Goal: Task Accomplishment & Management: Complete application form

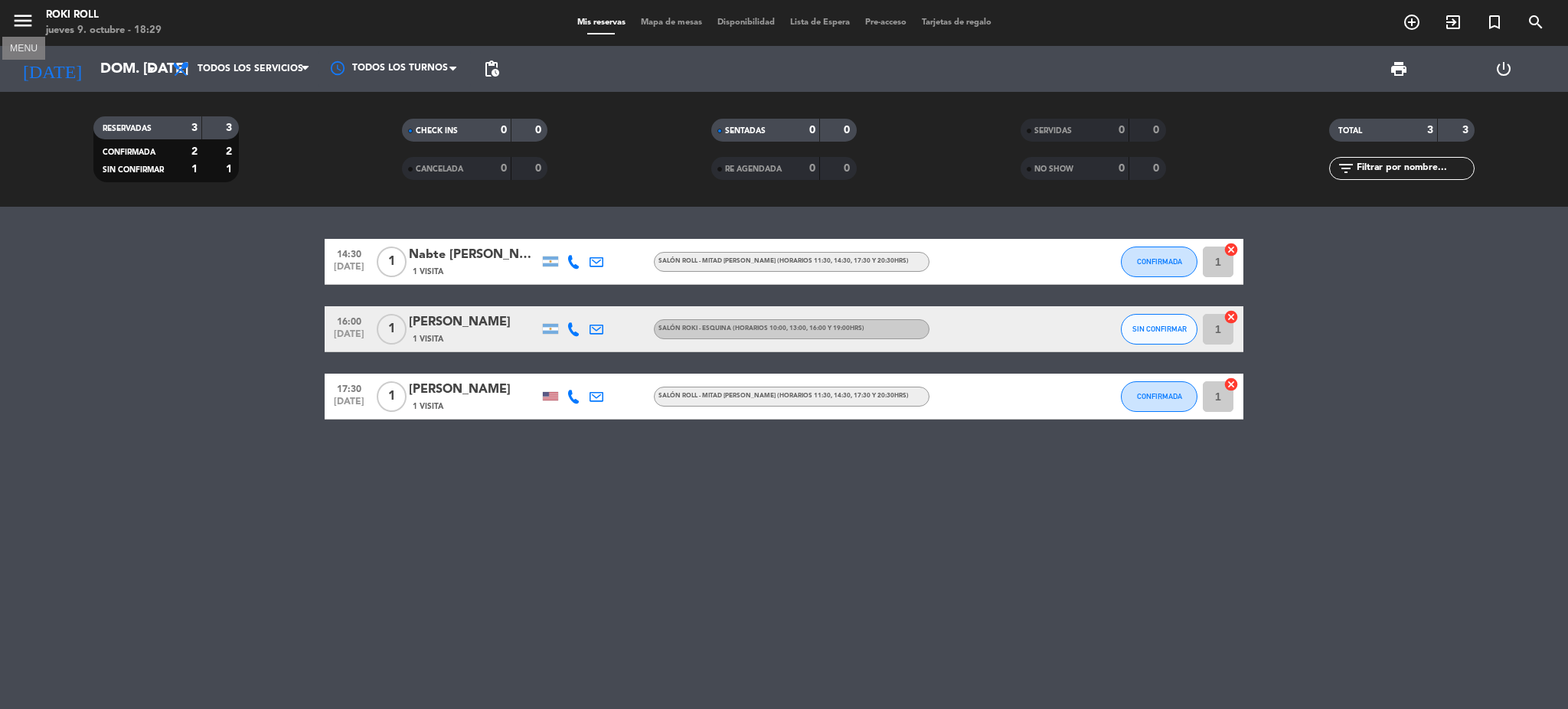
click at [27, 15] on icon "menu" at bounding box center [23, 20] width 23 height 23
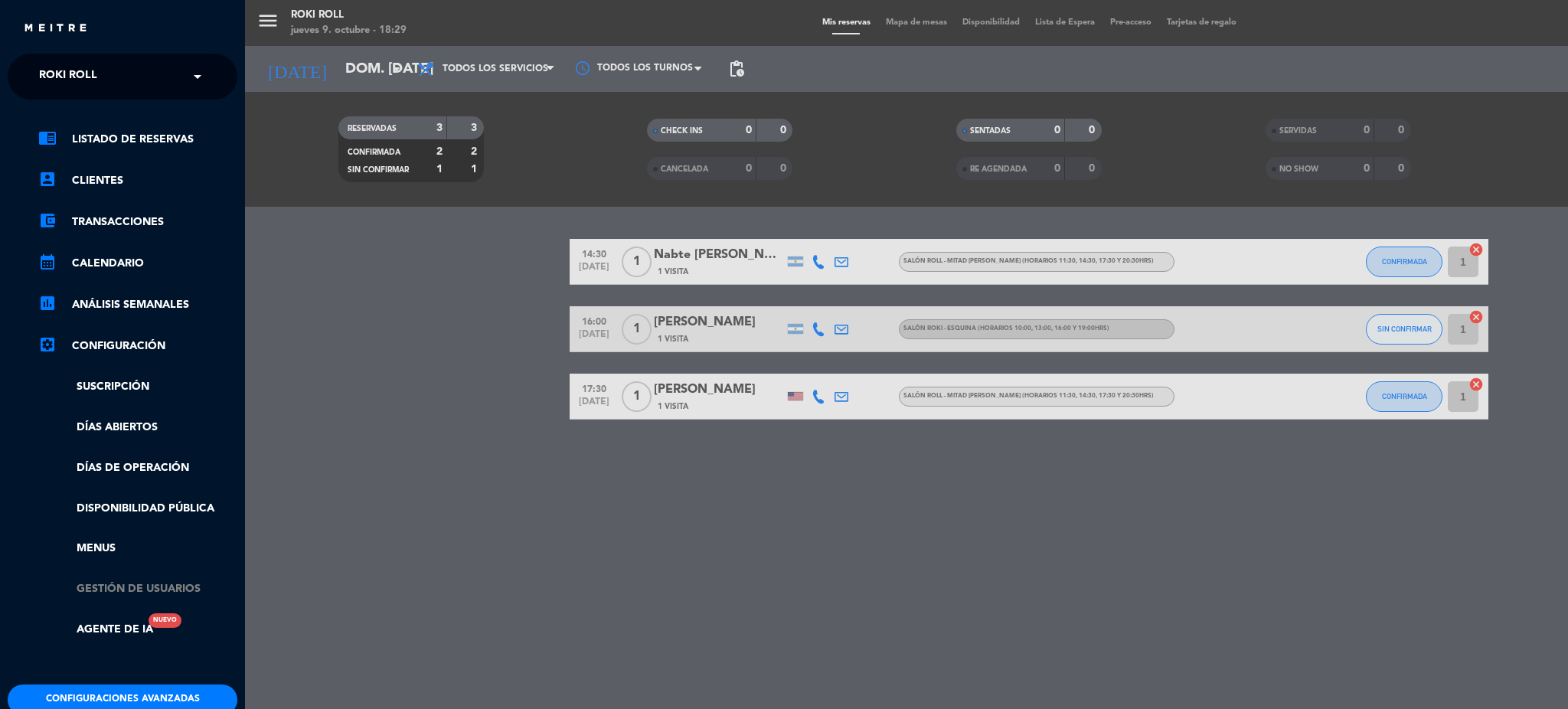
click at [103, 588] on link "Gestión de usuarios" at bounding box center [137, 589] width 199 height 17
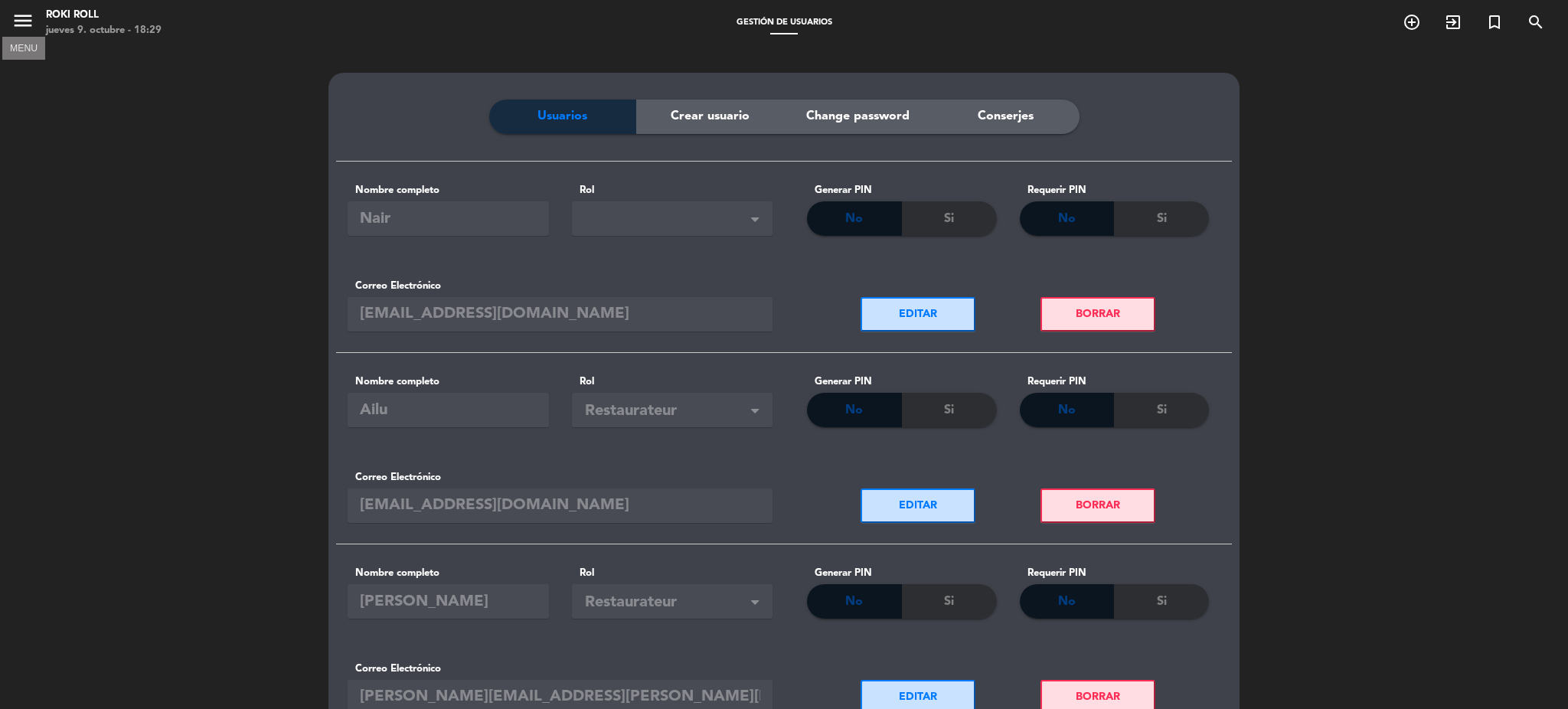
click at [25, 20] on icon "menu" at bounding box center [23, 20] width 23 height 23
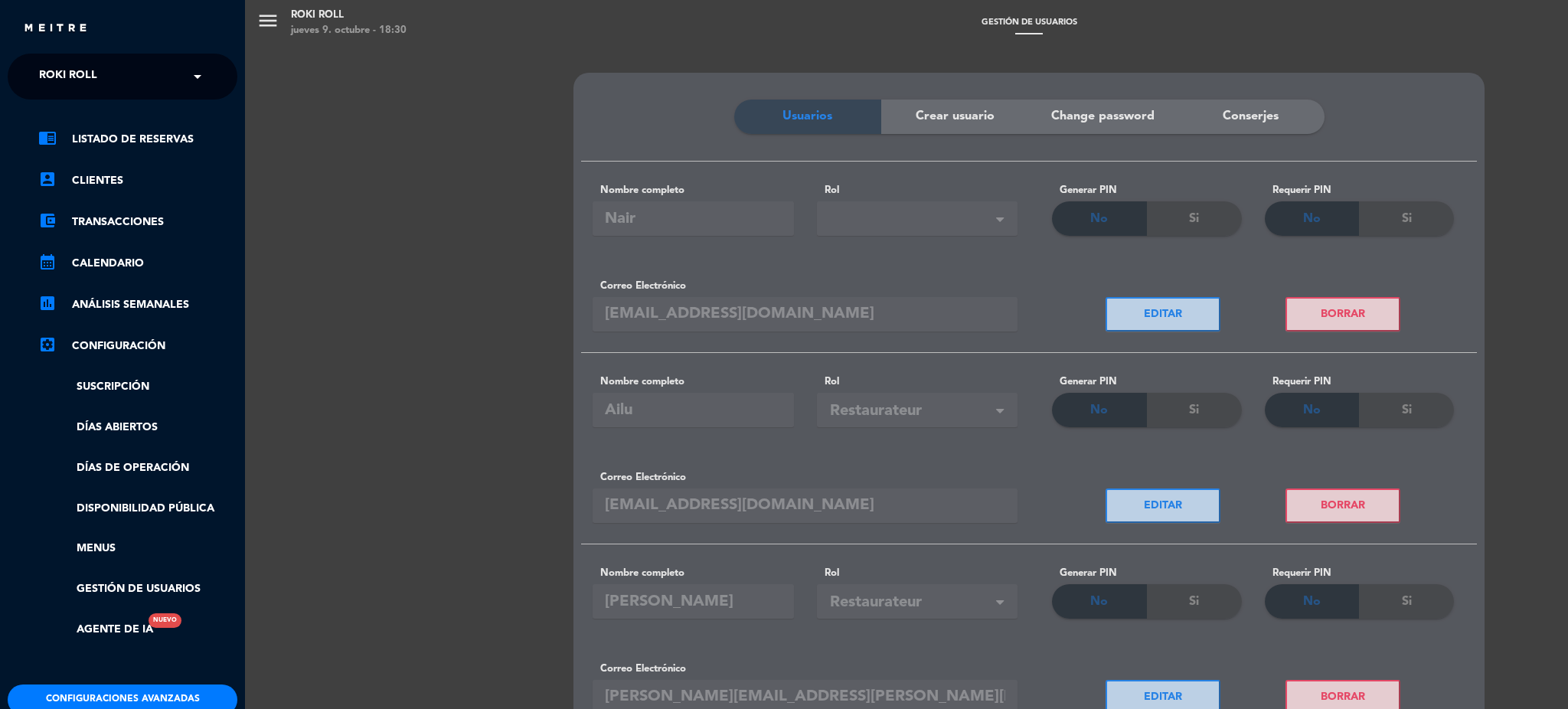
click at [97, 73] on div "× Roki Roll" at bounding box center [76, 77] width 88 height 33
click at [95, 122] on div "Polpo Nero" at bounding box center [122, 118] width 228 height 23
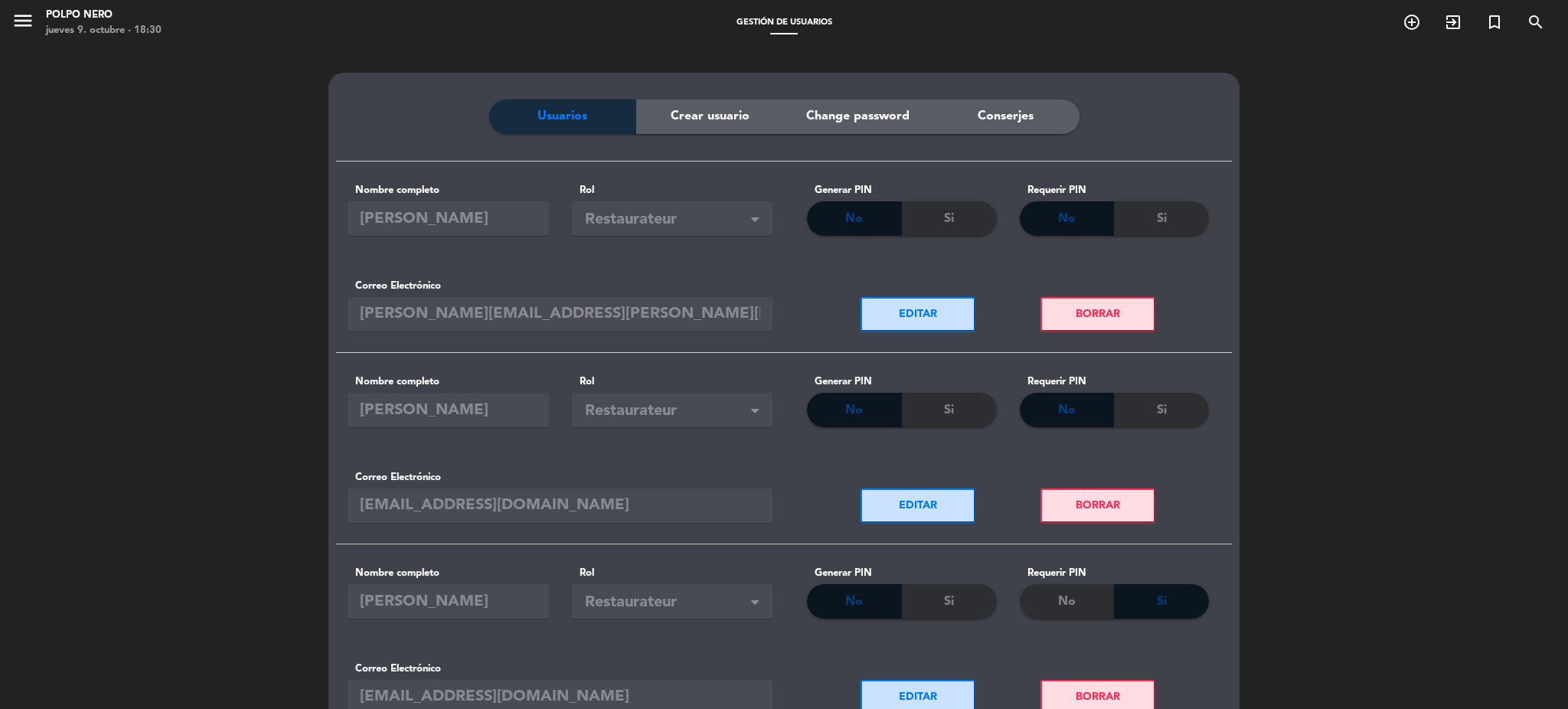
click at [742, 111] on span "Crear usuario" at bounding box center [710, 117] width 79 height 20
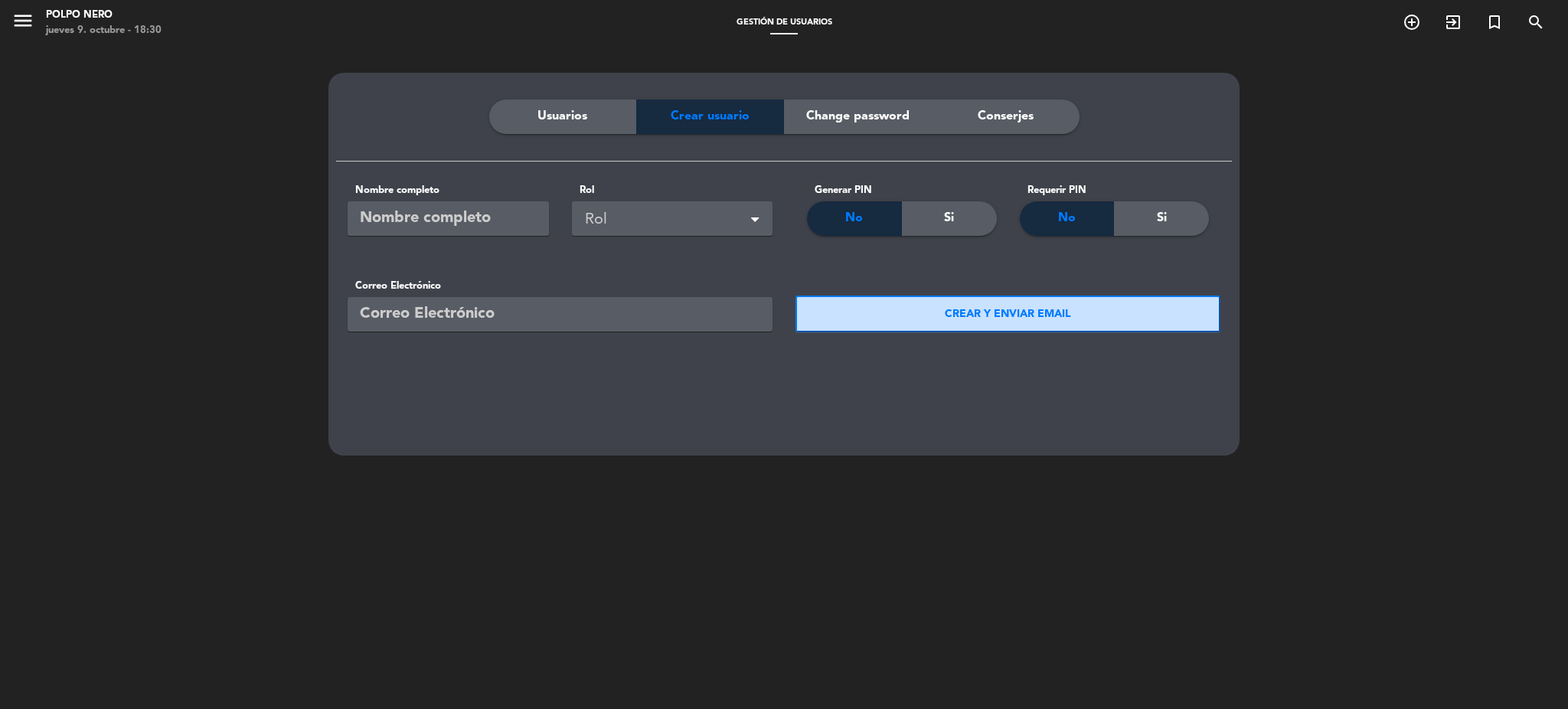
click at [468, 207] on input "text" at bounding box center [448, 219] width 202 height 34
click at [490, 312] on input "email" at bounding box center [560, 314] width 425 height 34
paste input "[EMAIL_ADDRESS][DOMAIN_NAME]"
type input "[EMAIL_ADDRESS][DOMAIN_NAME]"
click at [457, 205] on input "Campo requerido" at bounding box center [448, 219] width 202 height 34
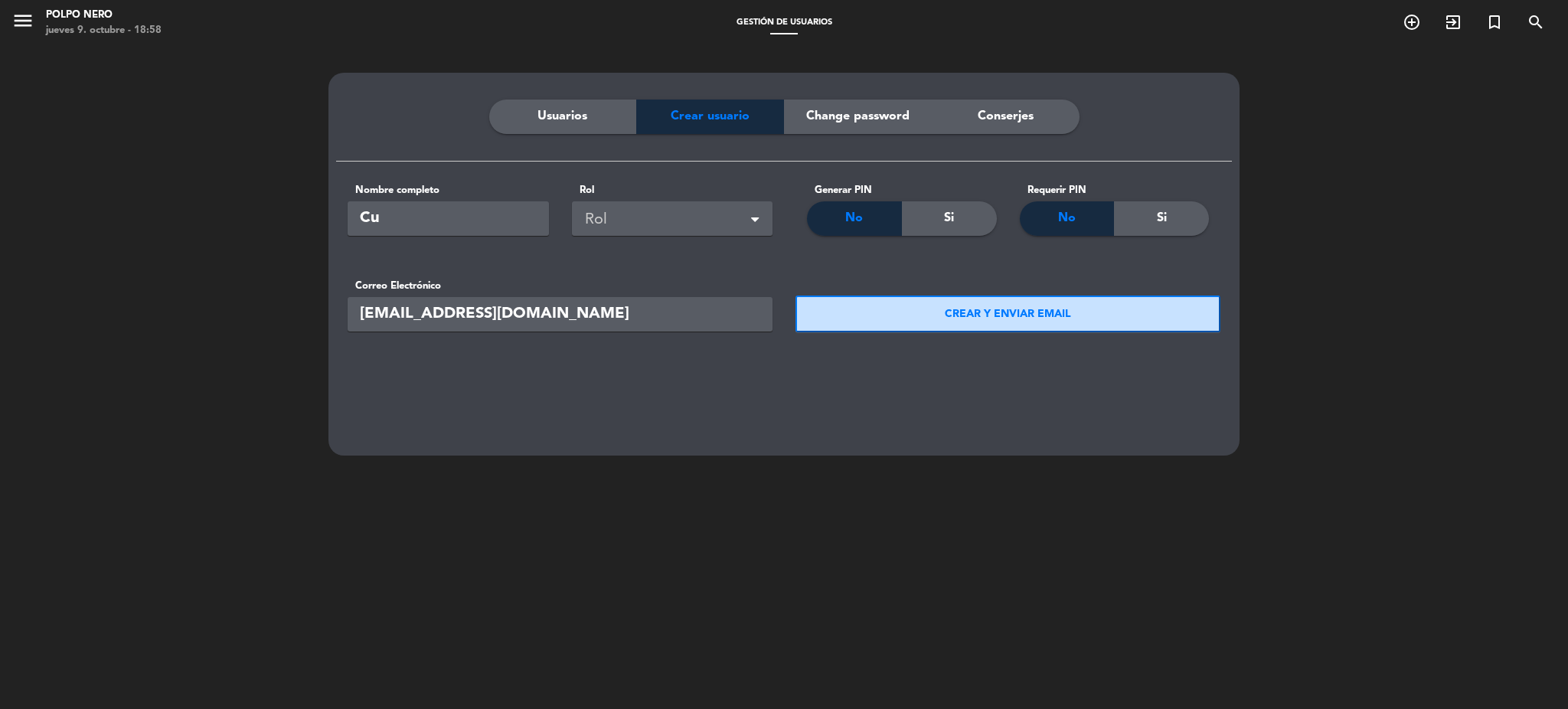
type input "C"
type input "[PERSON_NAME]"
click at [581, 222] on div "Rol" at bounding box center [672, 219] width 202 height 34
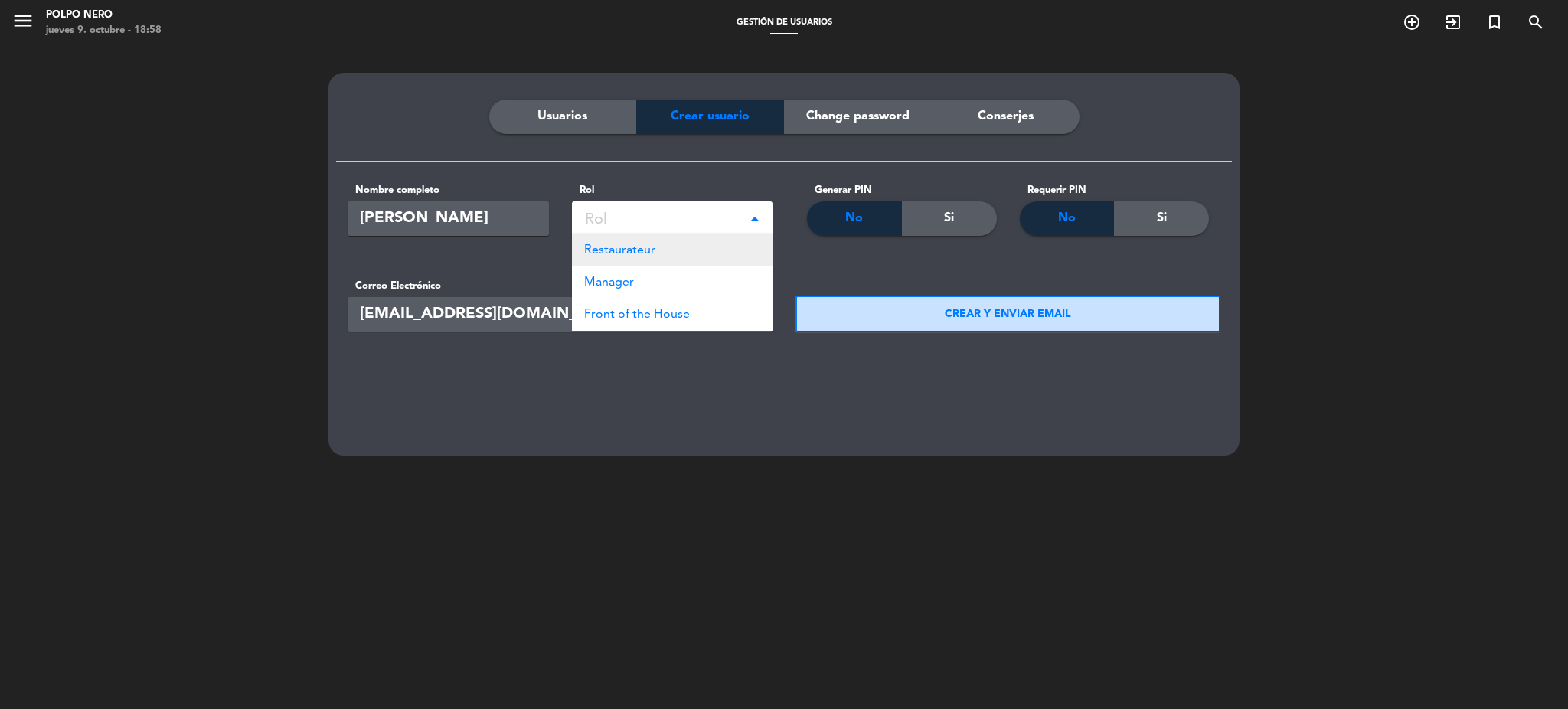
click at [676, 249] on div "Restaurateur" at bounding box center [672, 251] width 202 height 33
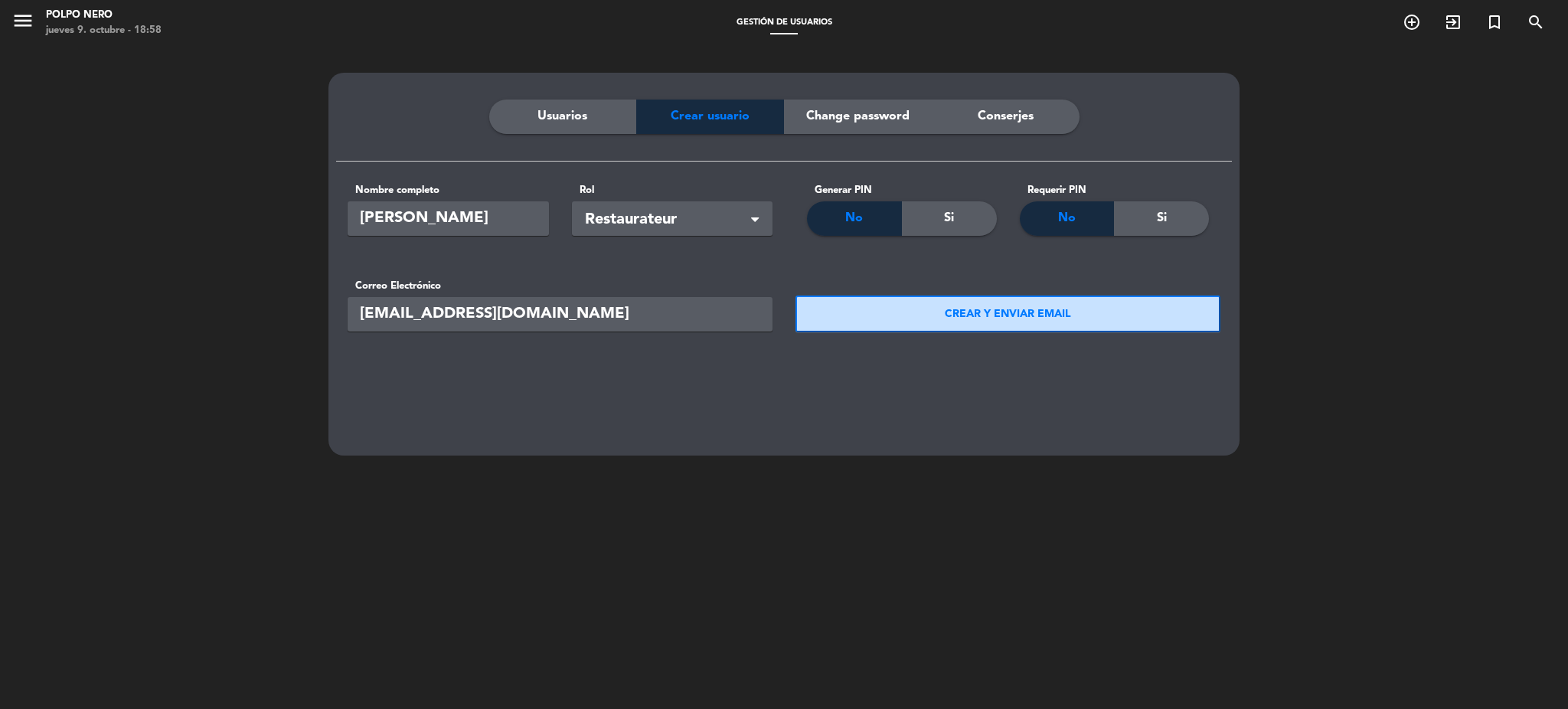
click at [903, 315] on button "CREAR Y ENVIAR EMAIL" at bounding box center [1008, 314] width 425 height 37
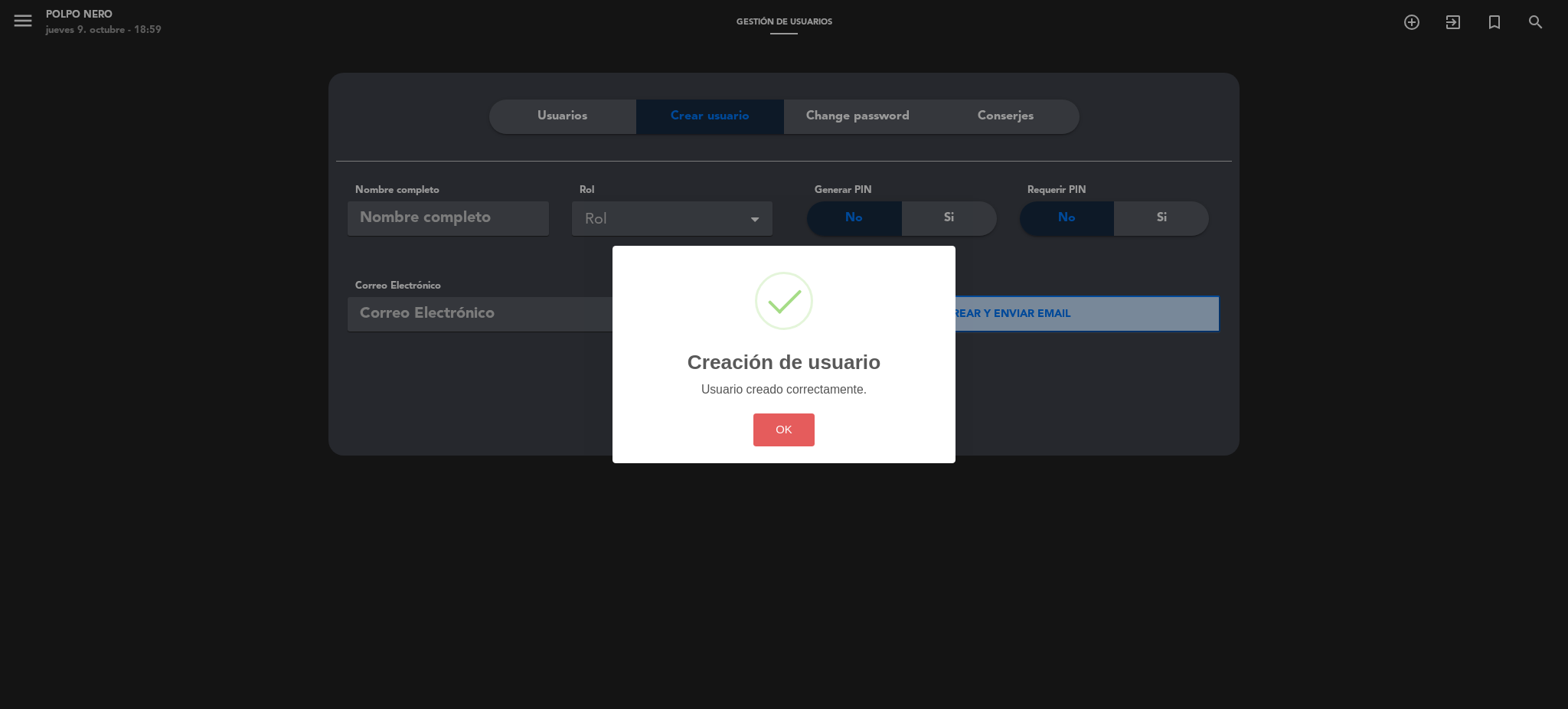
click at [790, 446] on button "OK" at bounding box center [784, 430] width 62 height 33
